Goal: Check status: Check status

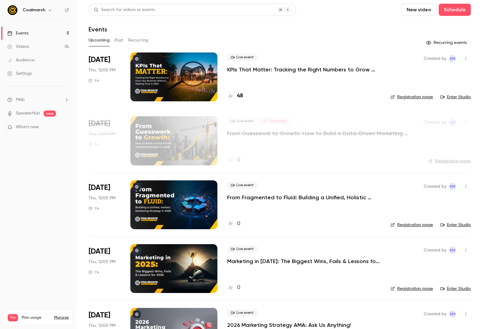
click at [257, 85] on div "Live event KPIs That Matter: Tracking the Right Numbers to Grow Your Business W…" at bounding box center [304, 77] width 154 height 49
click at [261, 69] on p "KPIs That Matter: Tracking the Right Numbers to Grow Your Business Without Wast…" at bounding box center [304, 69] width 154 height 7
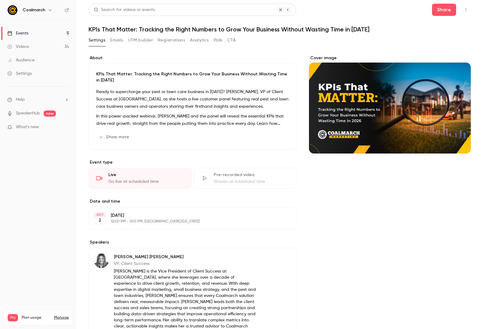
click at [165, 41] on button "Registrations" at bounding box center [171, 40] width 27 height 10
